Goal: Complete application form: Complete application form

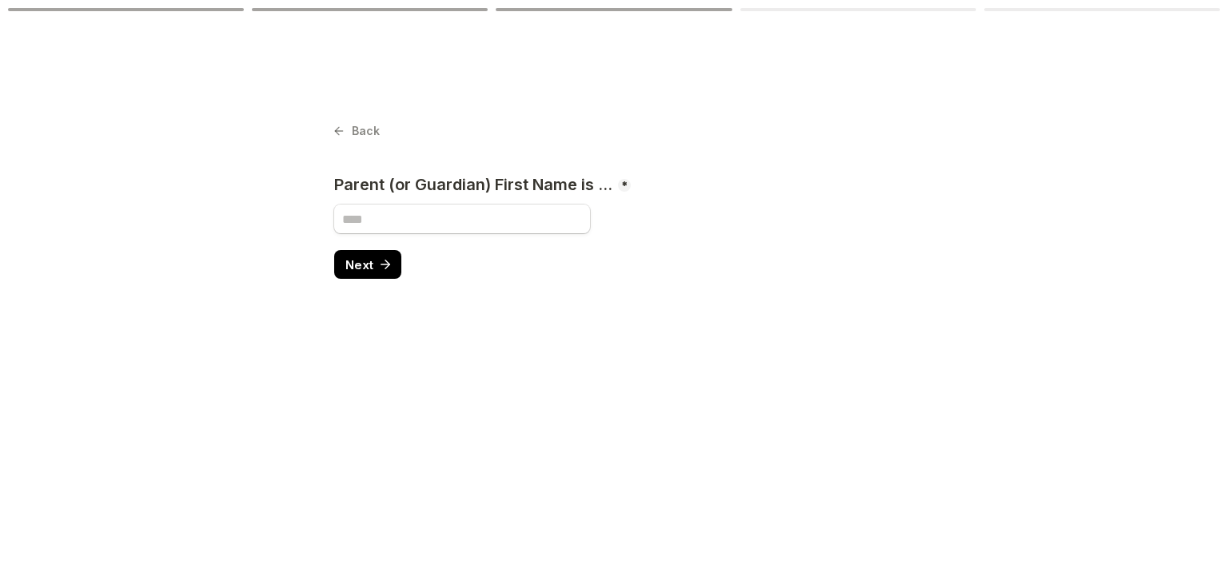
click at [405, 216] on input "Parent (or Guardian) First Name is ..." at bounding box center [462, 219] width 256 height 29
type input "*******"
click at [365, 270] on span "Next" at bounding box center [359, 265] width 28 height 12
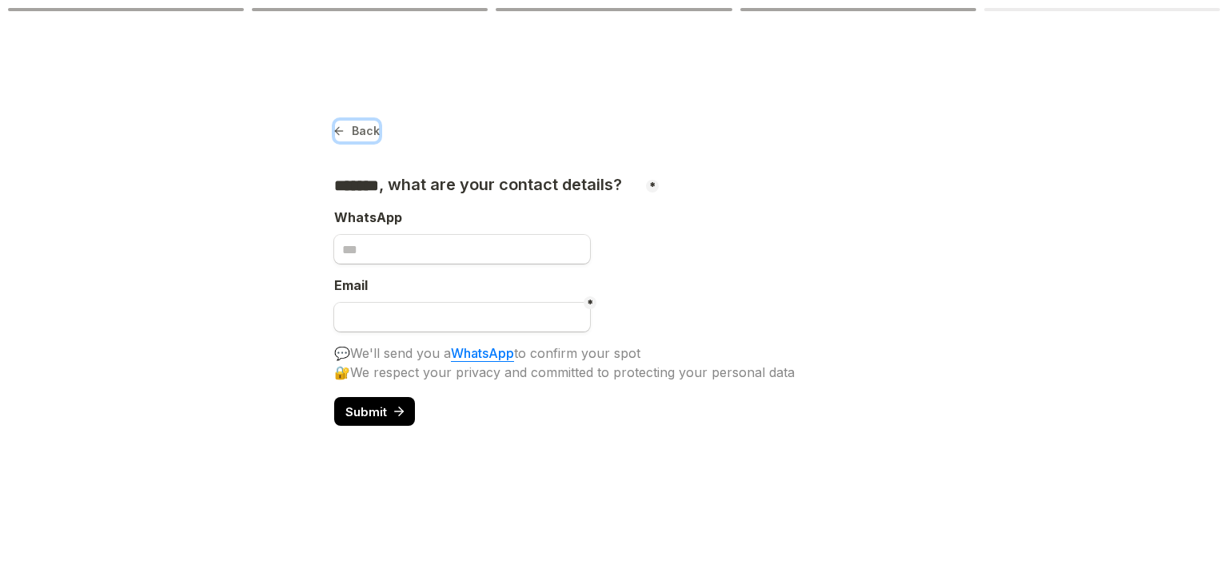
click at [336, 126] on icon at bounding box center [339, 132] width 14 height 14
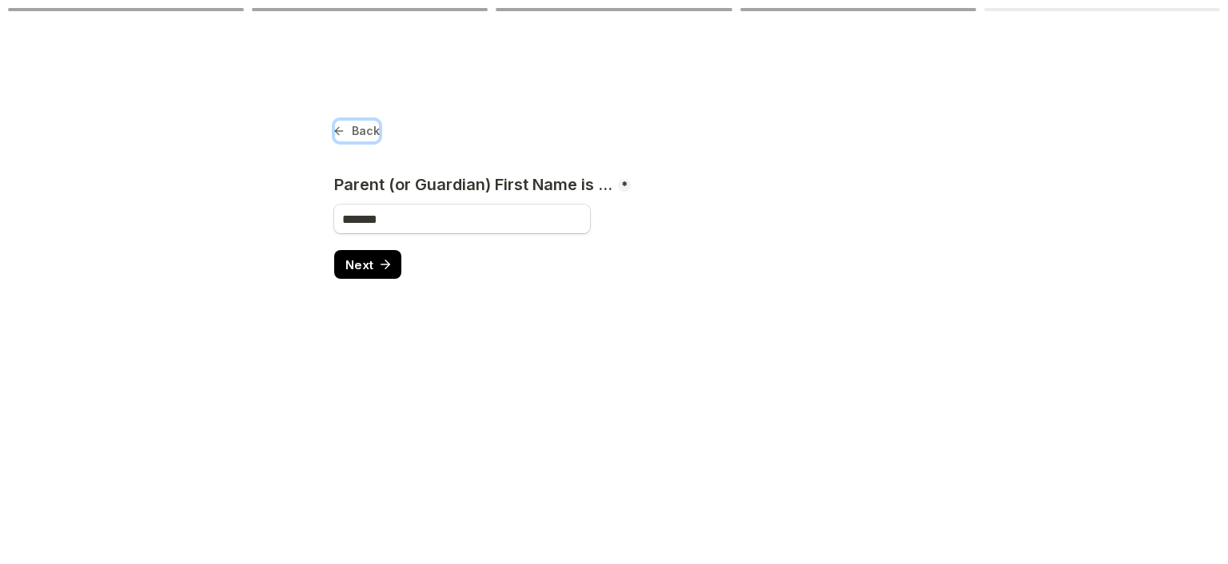
click at [336, 126] on icon at bounding box center [339, 132] width 14 height 14
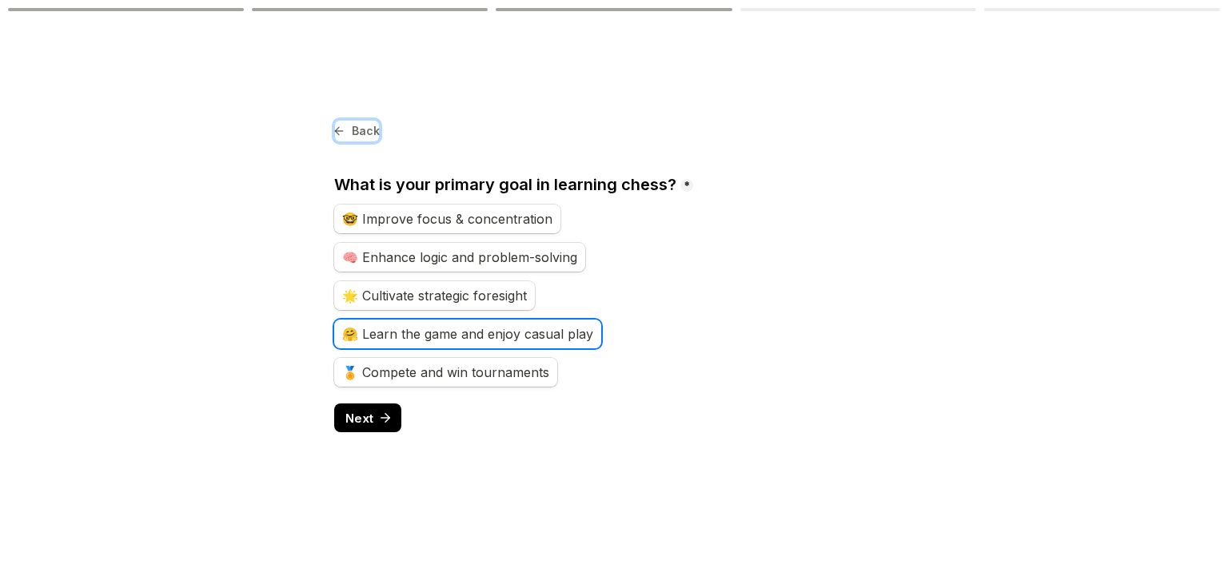
click at [336, 126] on icon at bounding box center [339, 132] width 14 height 14
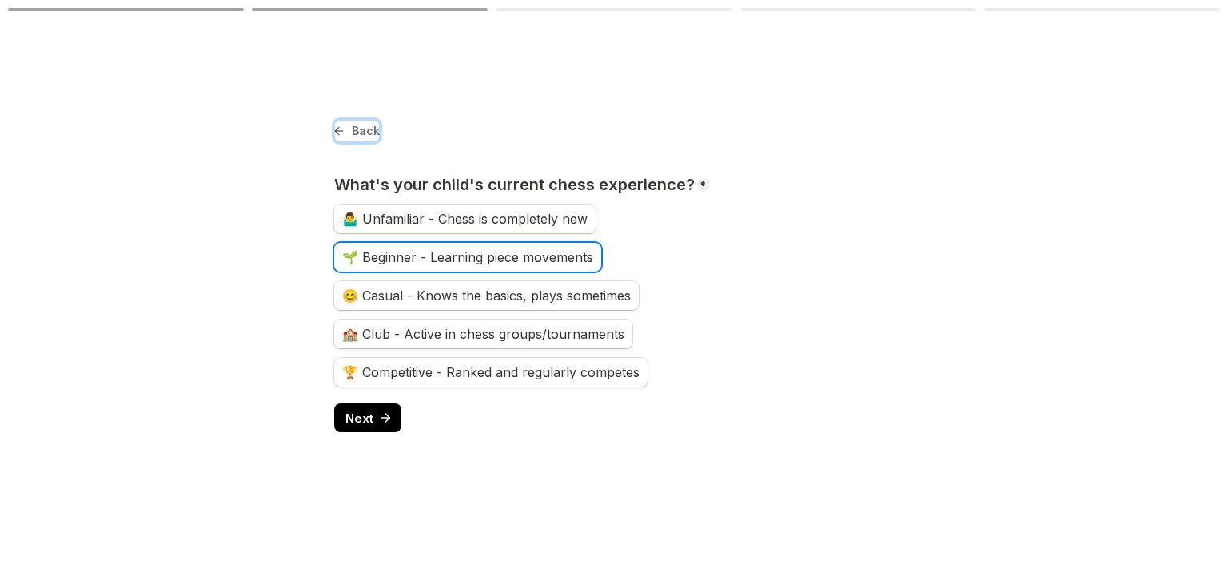
click at [336, 126] on icon at bounding box center [339, 132] width 14 height 14
